Goal: Task Accomplishment & Management: Manage account settings

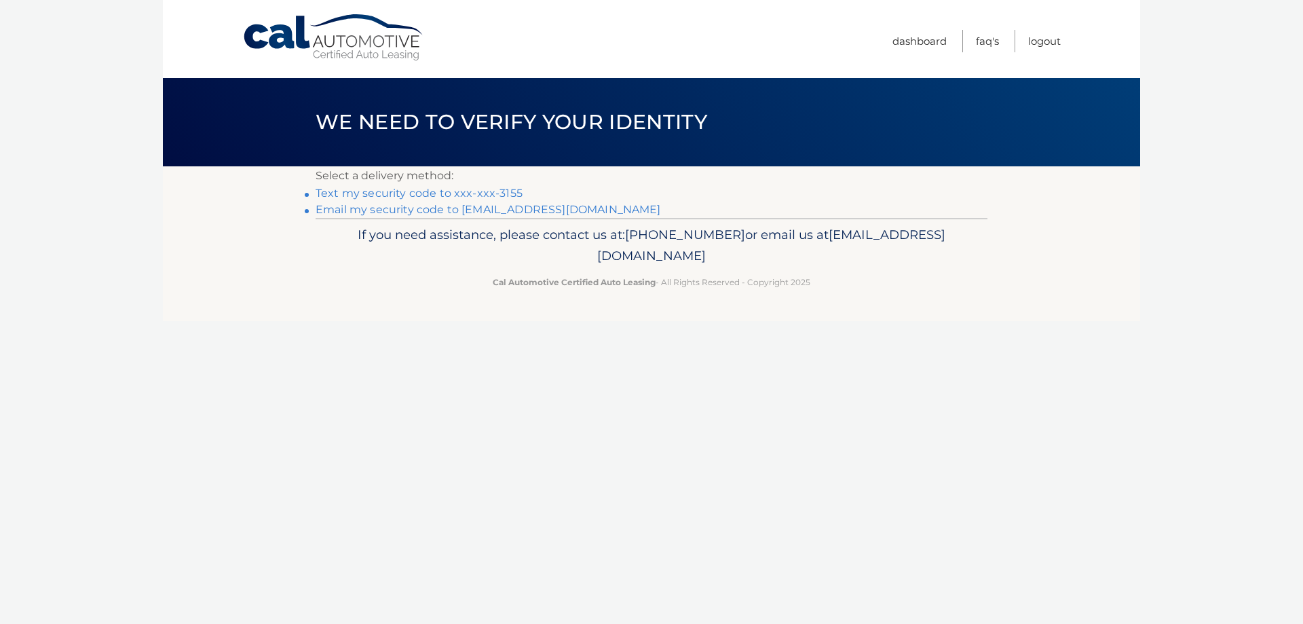
click at [447, 193] on link "Text my security code to xxx-xxx-3155" at bounding box center [419, 193] width 207 height 13
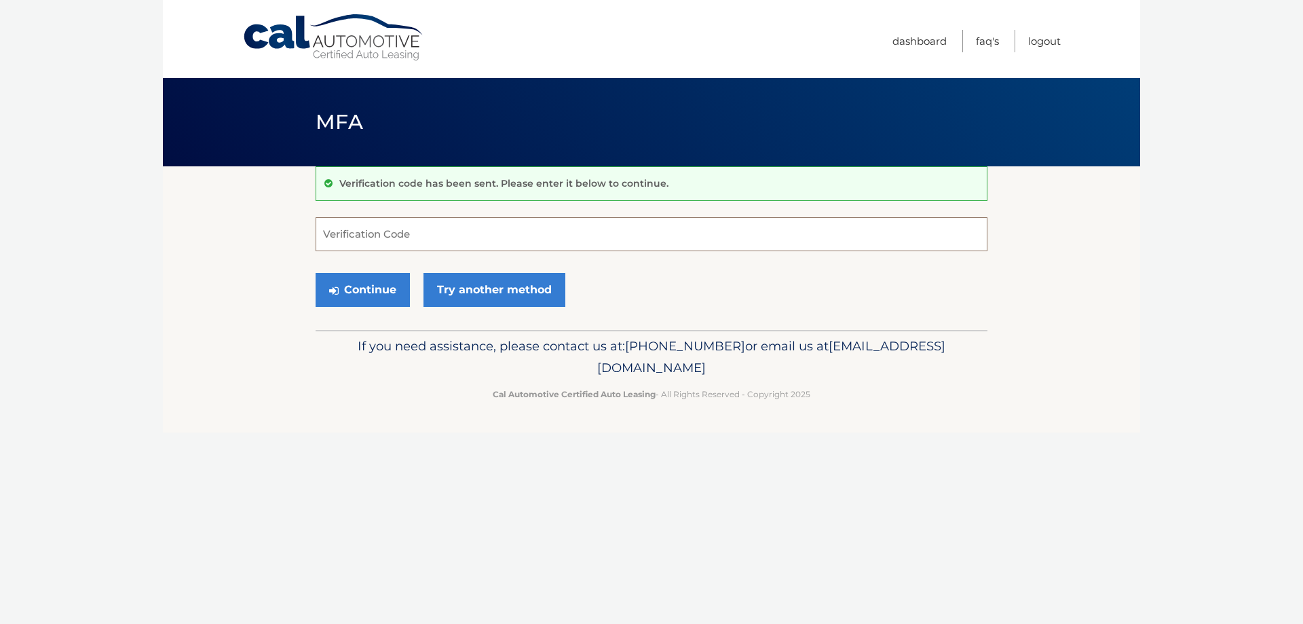
click at [417, 234] on input "Verification Code" at bounding box center [652, 234] width 672 height 34
type input "230546"
click at [344, 289] on button "Continue" at bounding box center [363, 290] width 94 height 34
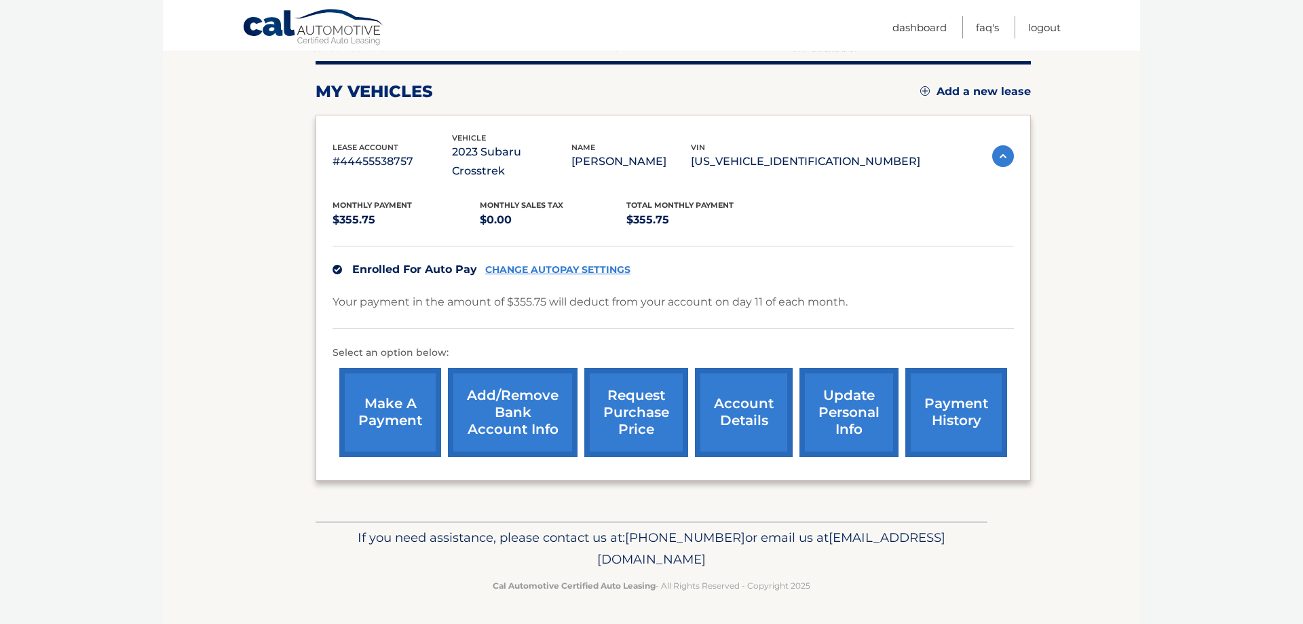
scroll to position [181, 0]
click at [604, 409] on link "request purchase price" at bounding box center [636, 412] width 104 height 89
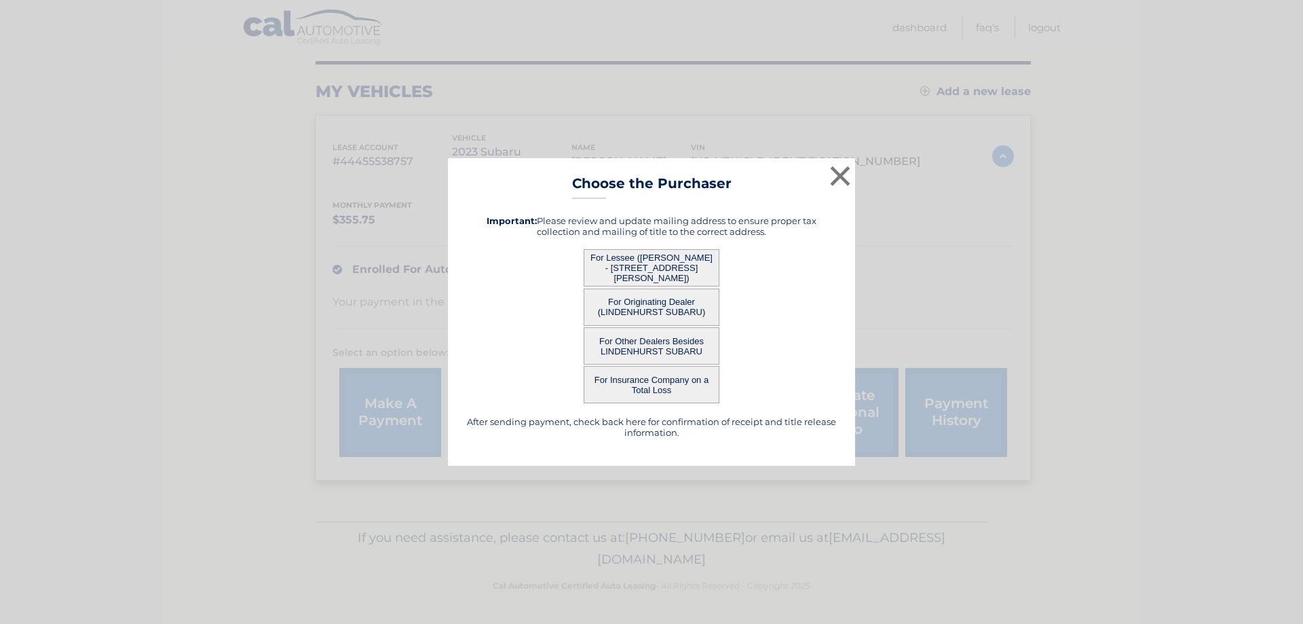
click at [633, 258] on button "For Lessee ([PERSON_NAME] - [STREET_ADDRESS][PERSON_NAME])" at bounding box center [652, 267] width 136 height 37
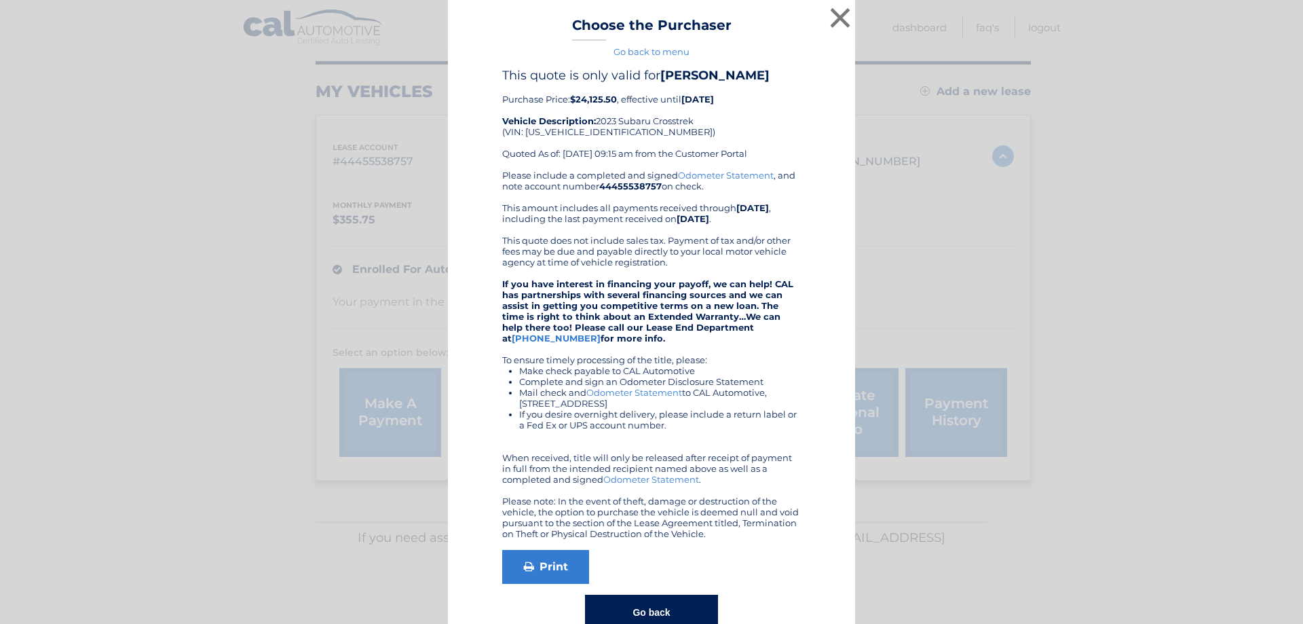
click at [718, 174] on link "Odometer Statement" at bounding box center [726, 175] width 96 height 11
click at [840, 19] on button "×" at bounding box center [840, 17] width 27 height 27
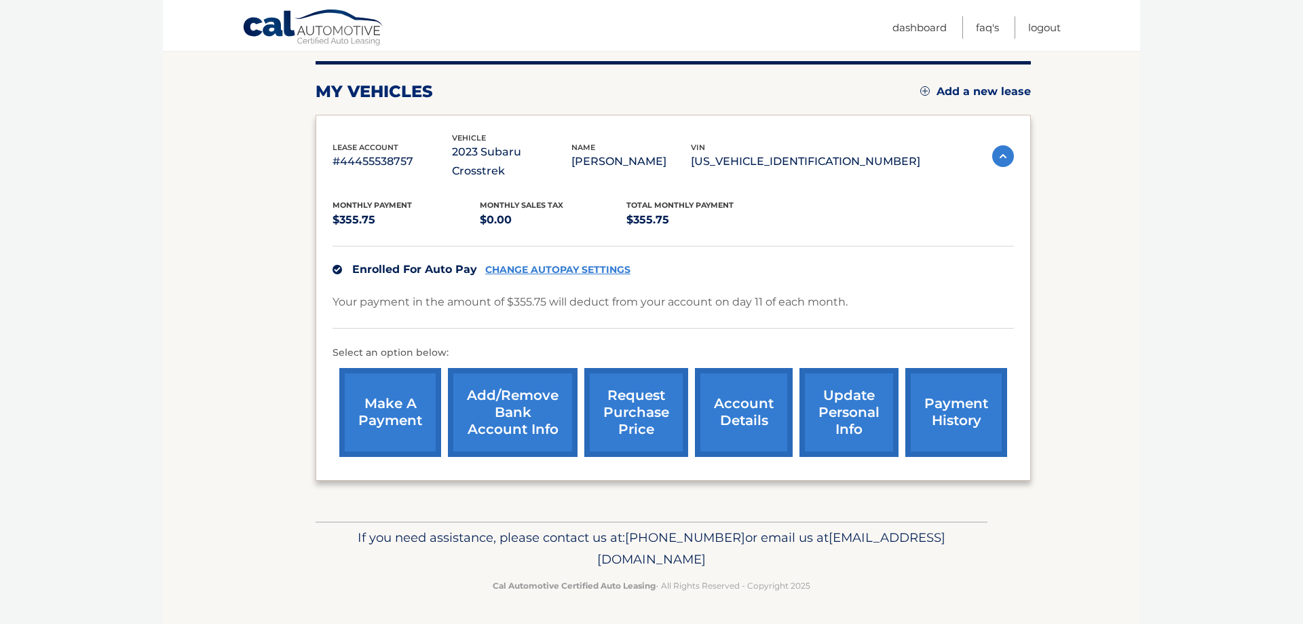
click at [814, 393] on link "update personal info" at bounding box center [848, 412] width 99 height 89
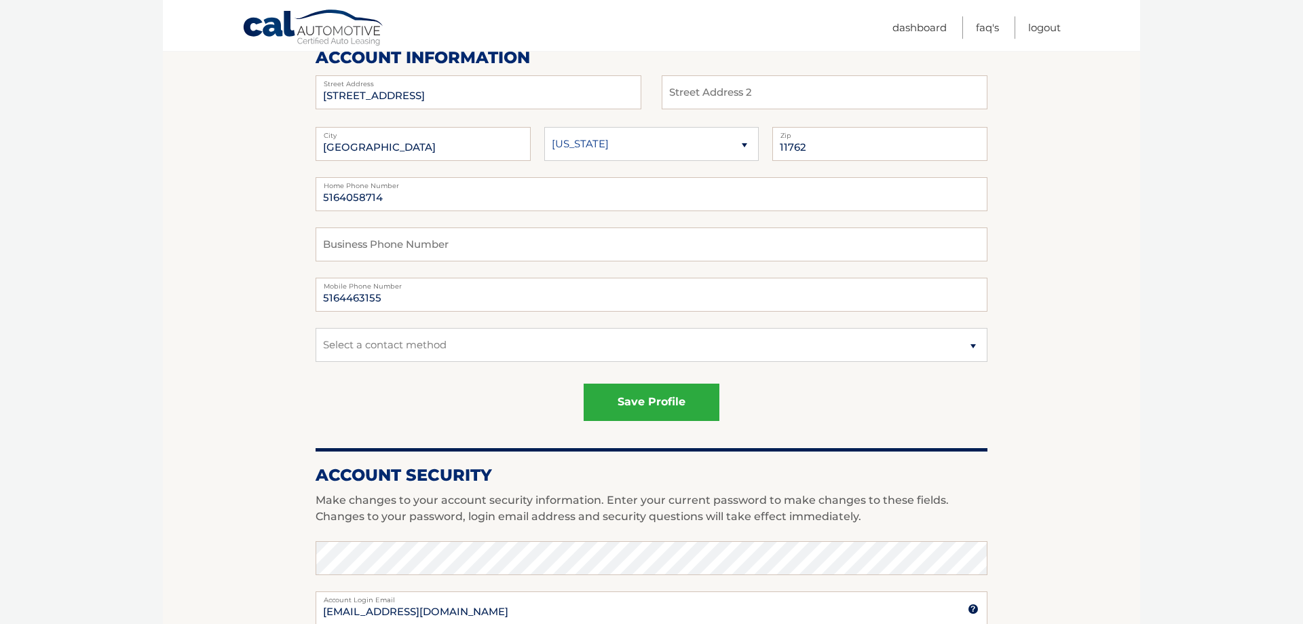
scroll to position [138, 0]
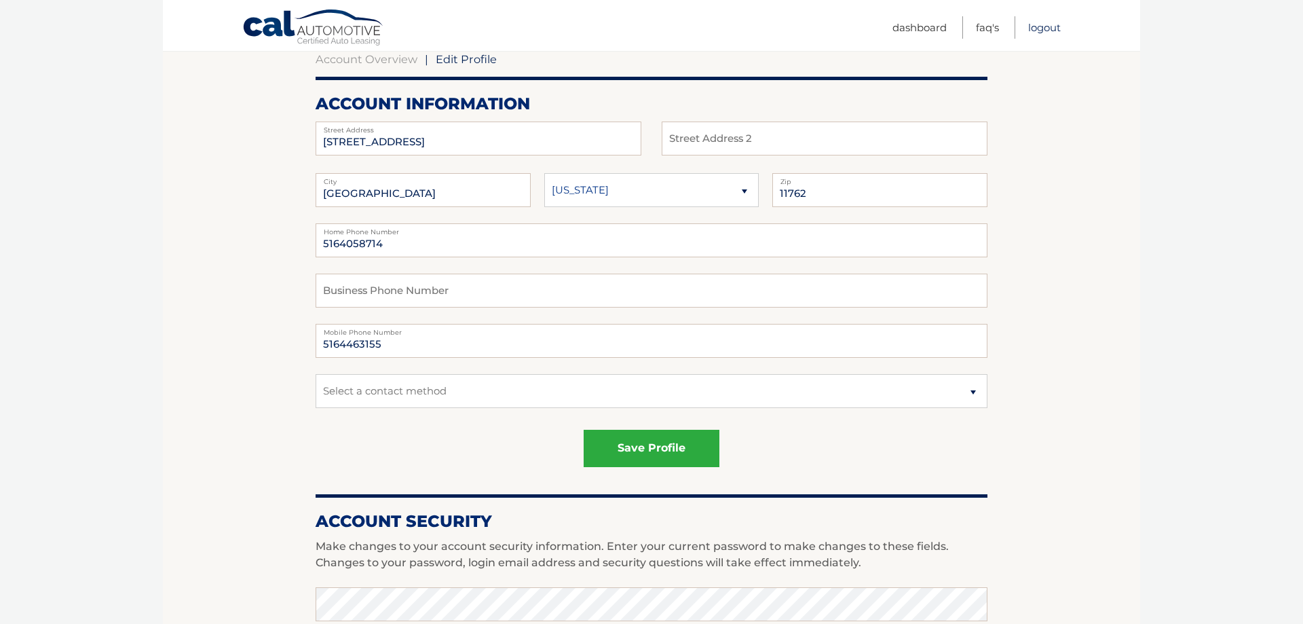
click at [1048, 28] on link "Logout" at bounding box center [1044, 27] width 33 height 22
